Goal: Navigation & Orientation: Understand site structure

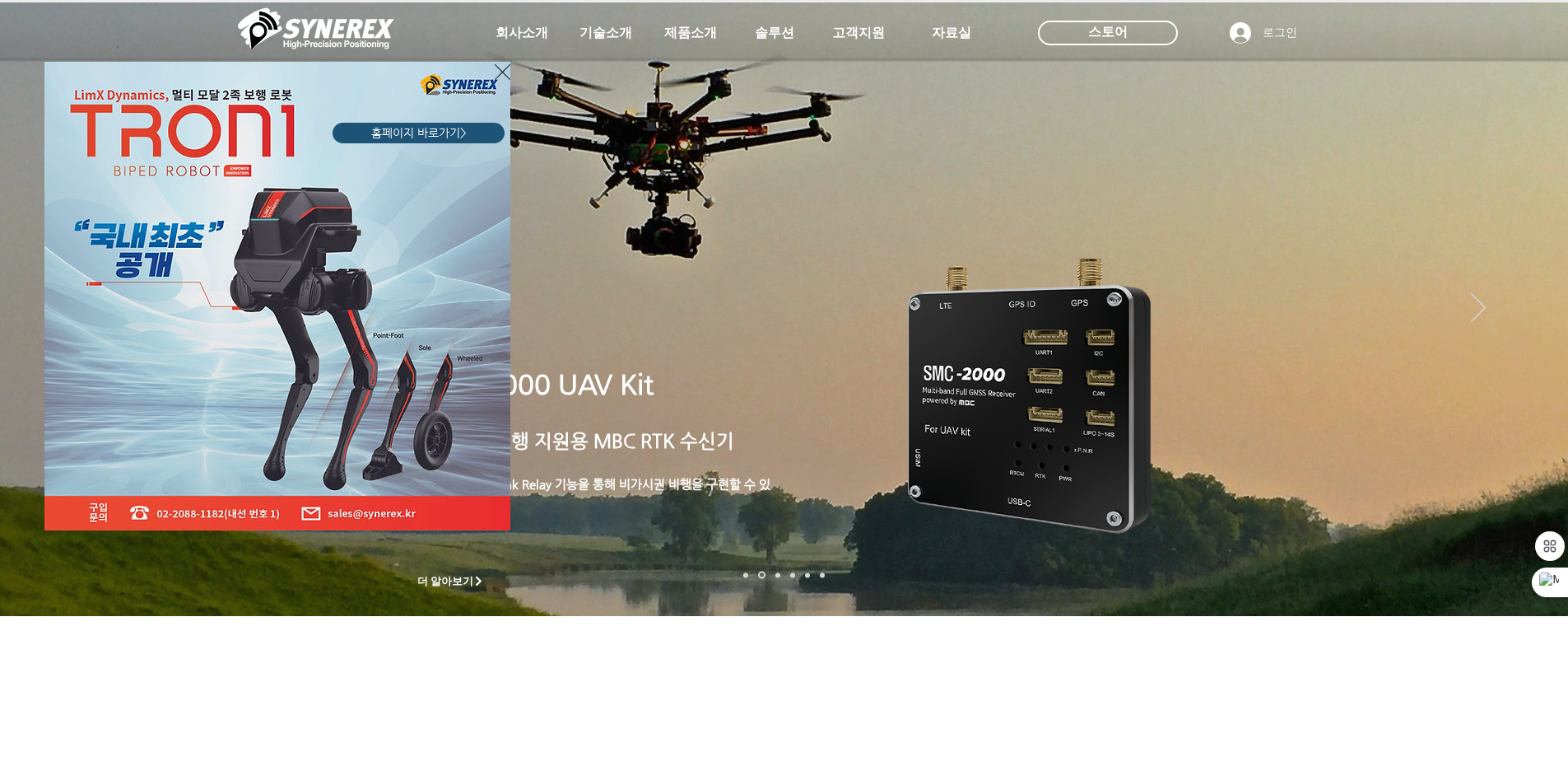
click at [500, 73] on icon "사이트로 돌아가기" at bounding box center [502, 72] width 15 height 21
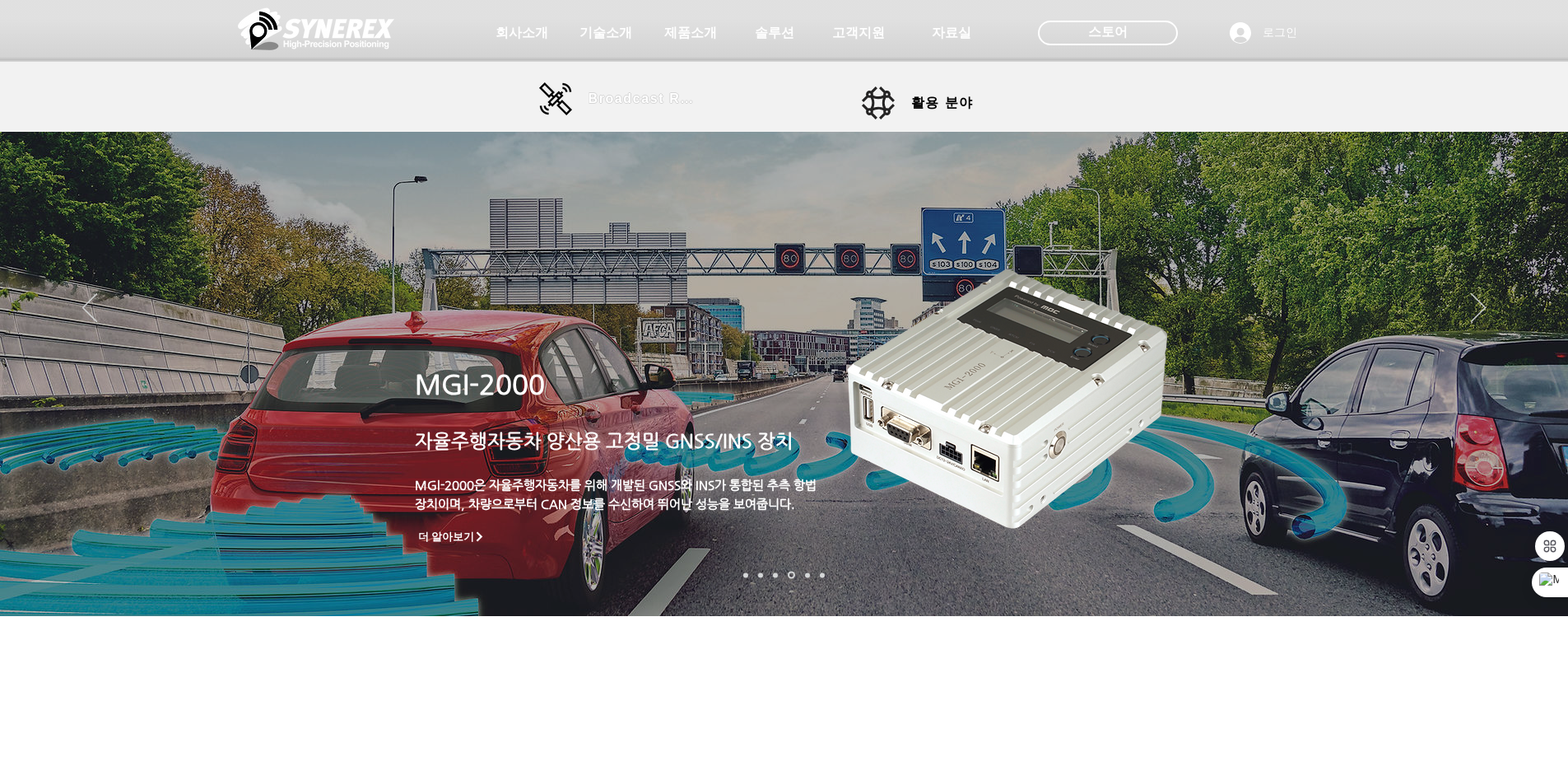
click at [613, 101] on span "Broadcast RTK" at bounding box center [644, 99] width 111 height 15
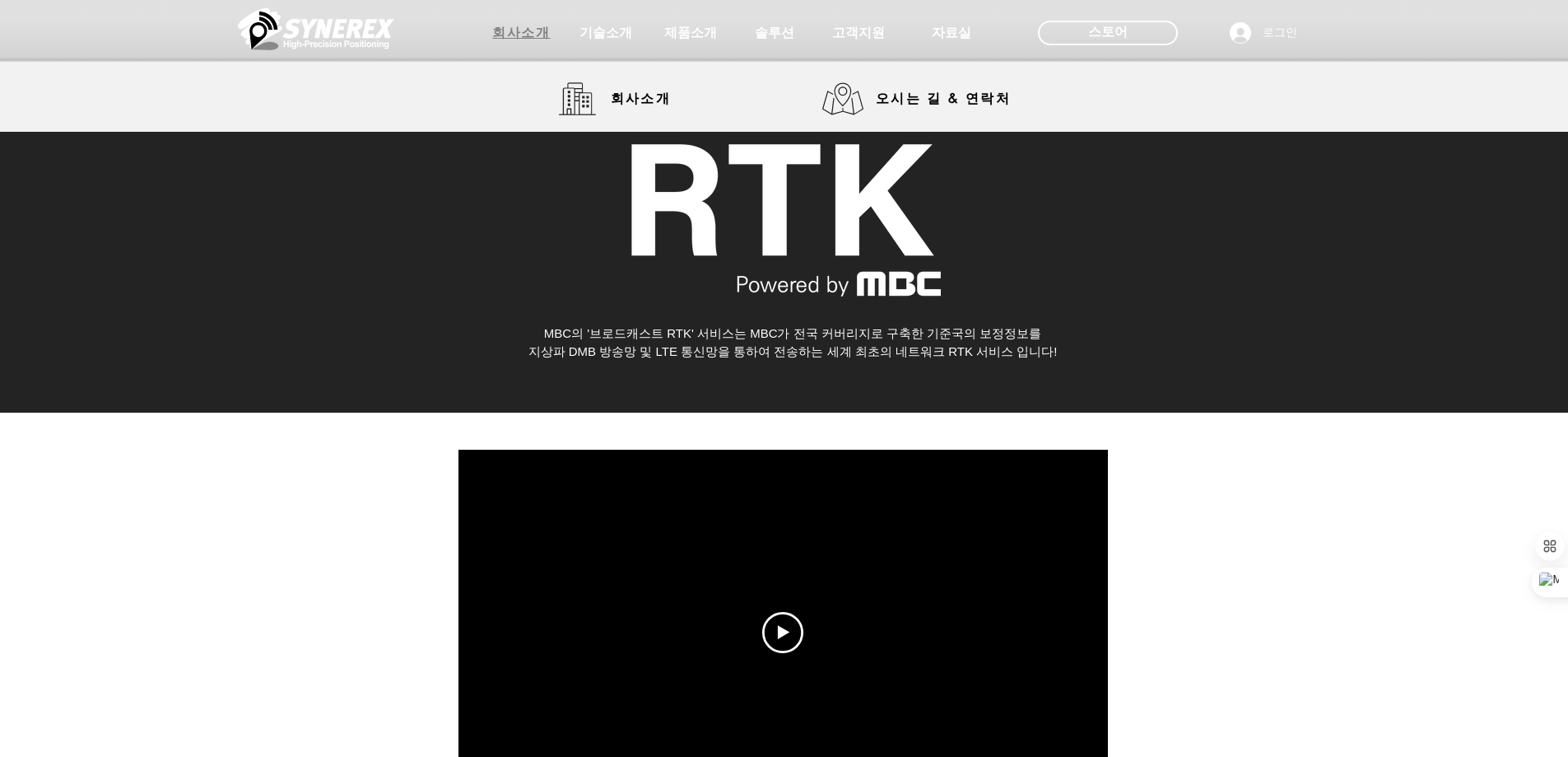
click at [495, 34] on span "회사소개" at bounding box center [521, 33] width 58 height 17
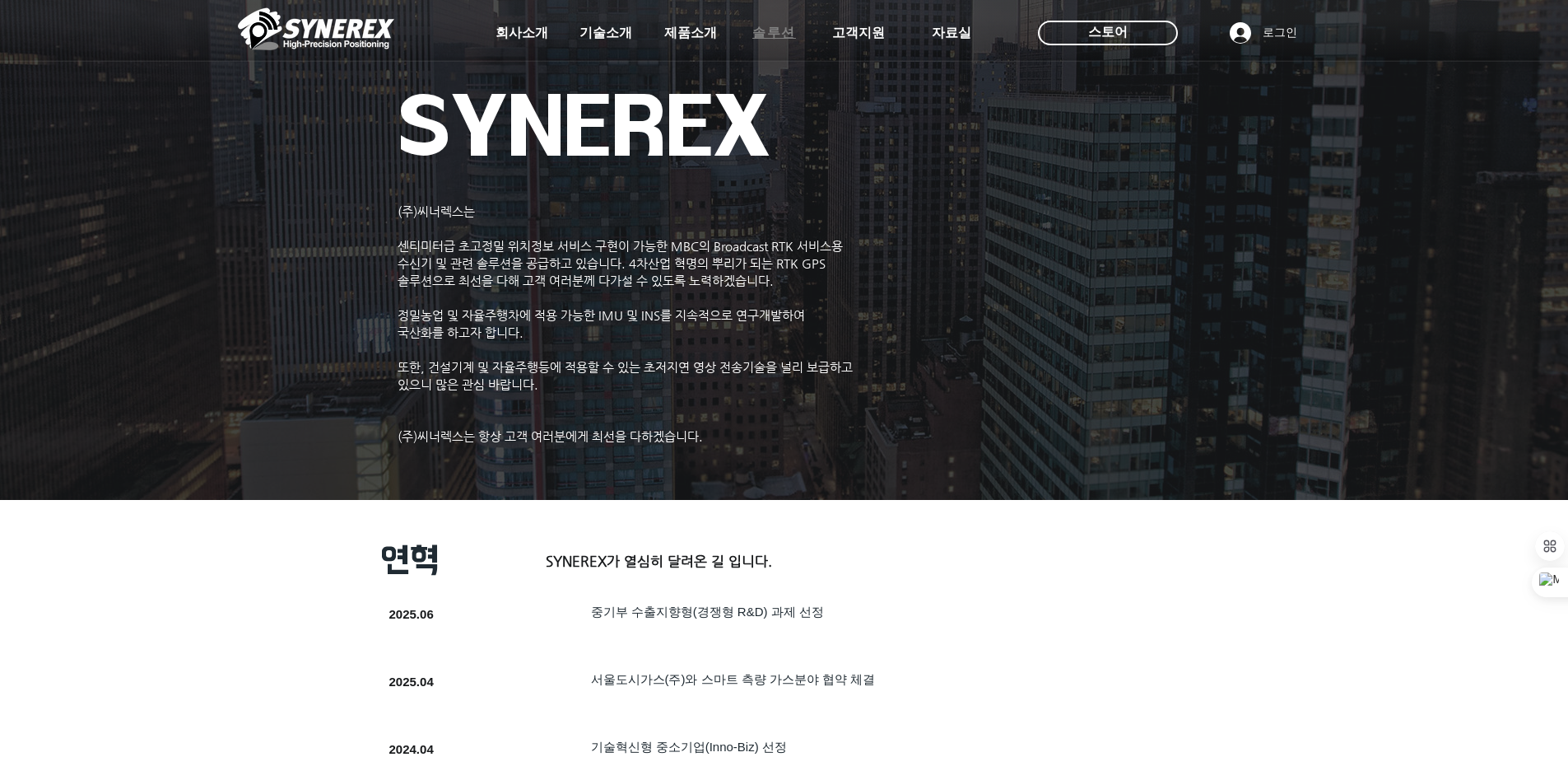
click at [782, 34] on span "솔루션" at bounding box center [774, 33] width 44 height 17
